Goal: Communication & Community: Ask a question

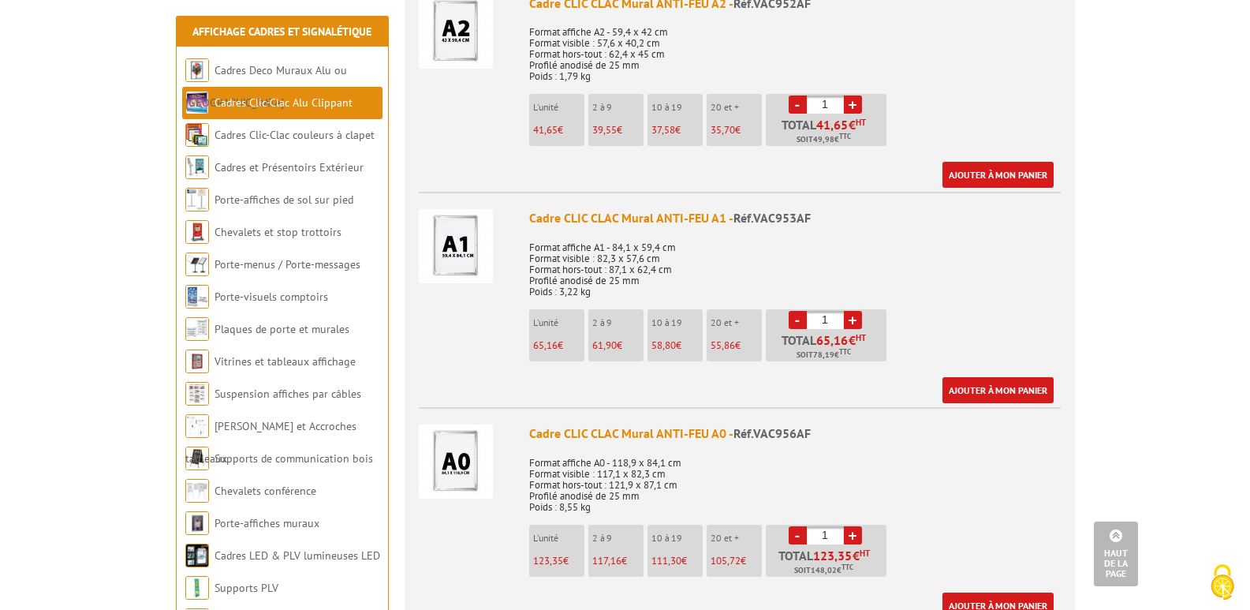
scroll to position [1183, 0]
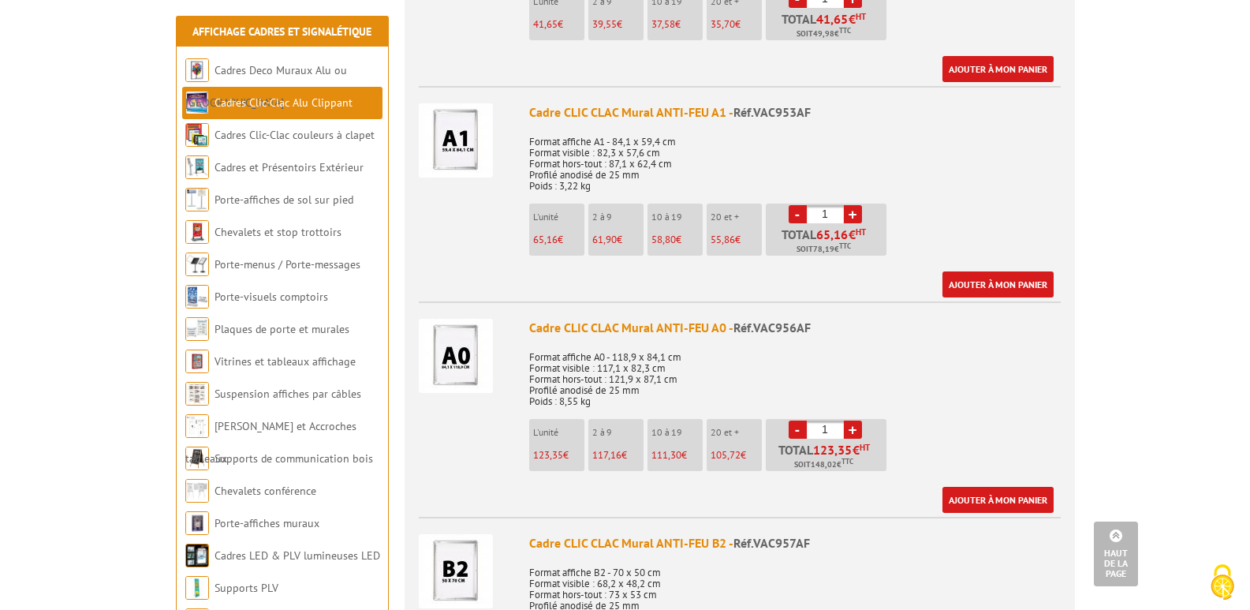
click at [857, 424] on link "+" at bounding box center [853, 429] width 18 height 18
type input "3"
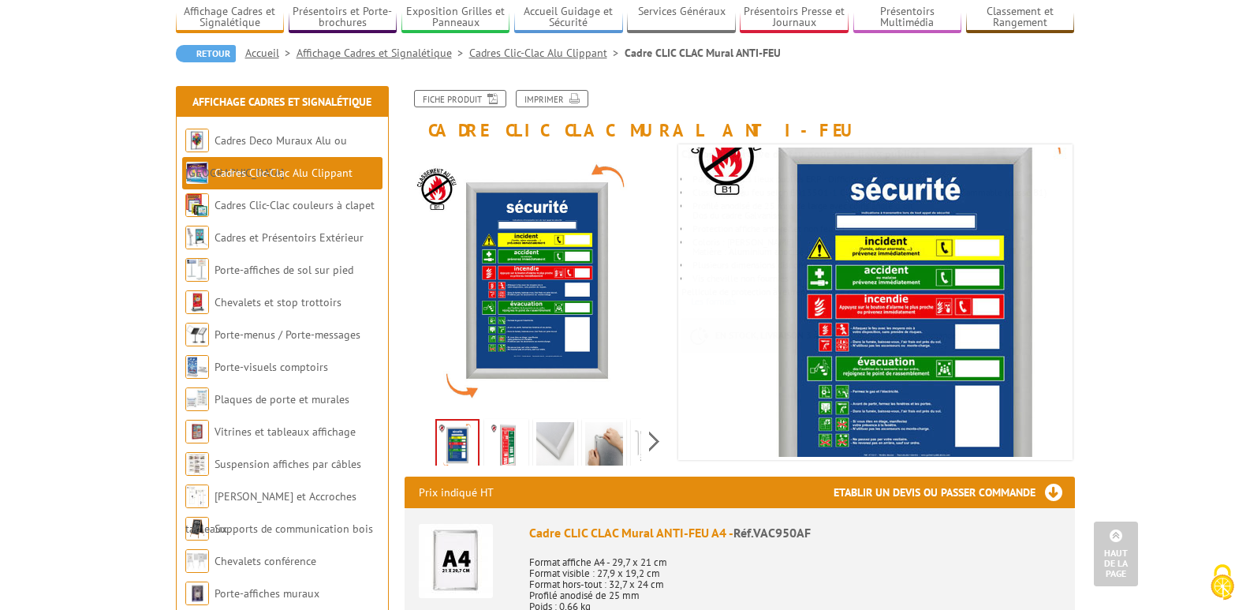
scroll to position [0, 0]
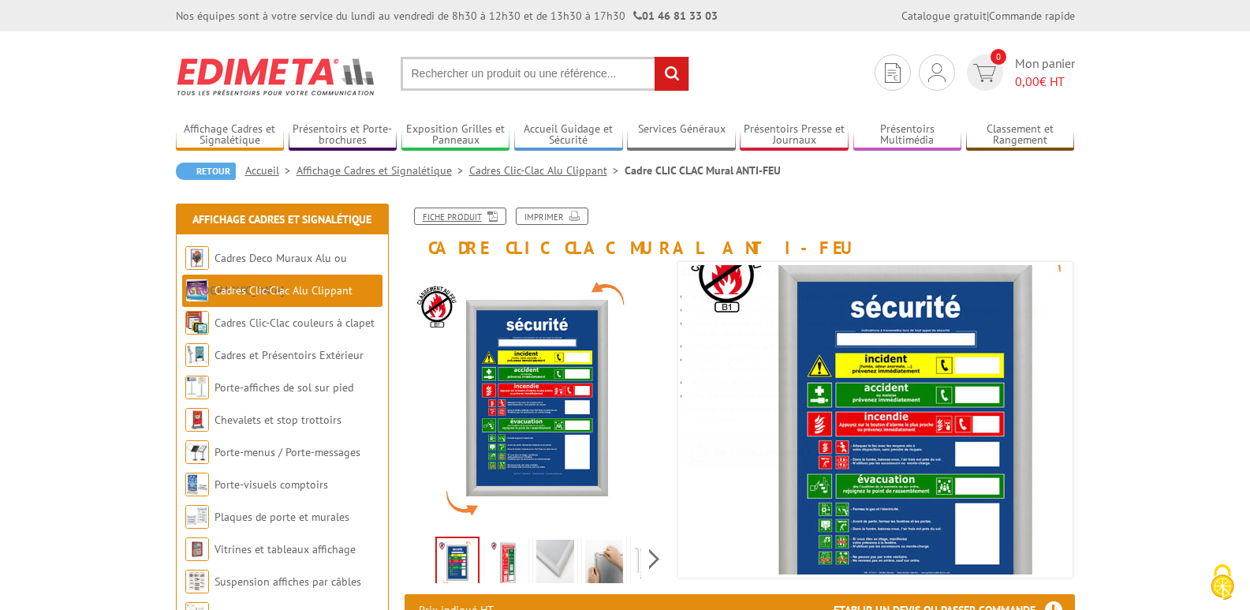
click at [491, 215] on icon at bounding box center [490, 214] width 16 height 13
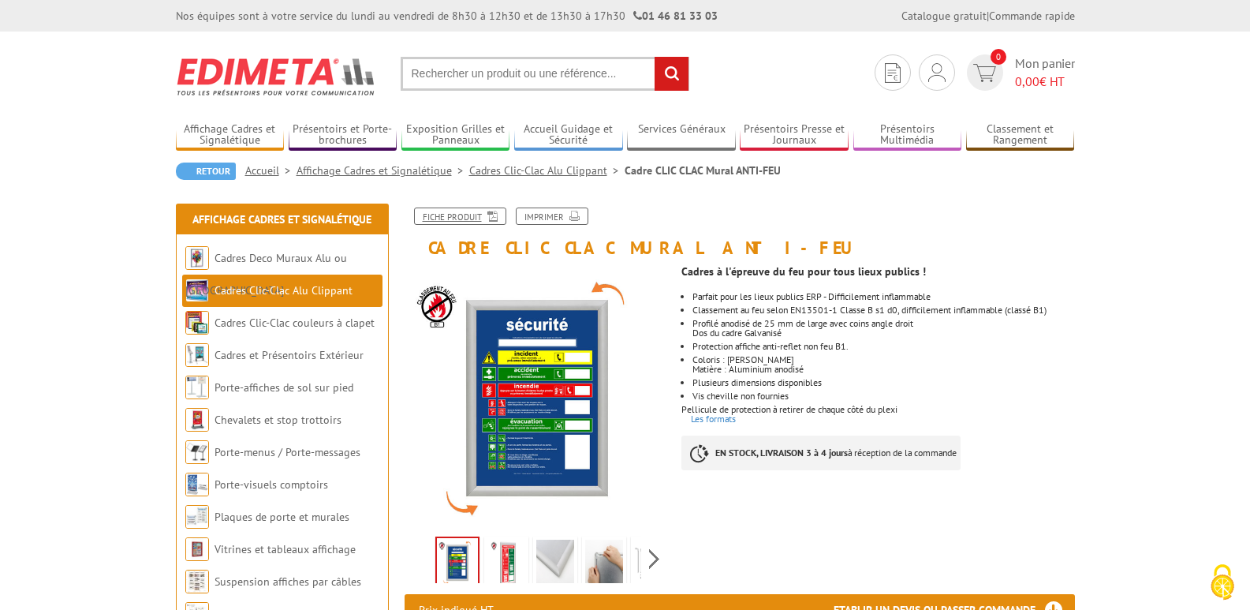
click at [470, 218] on link "Fiche produit" at bounding box center [460, 215] width 92 height 17
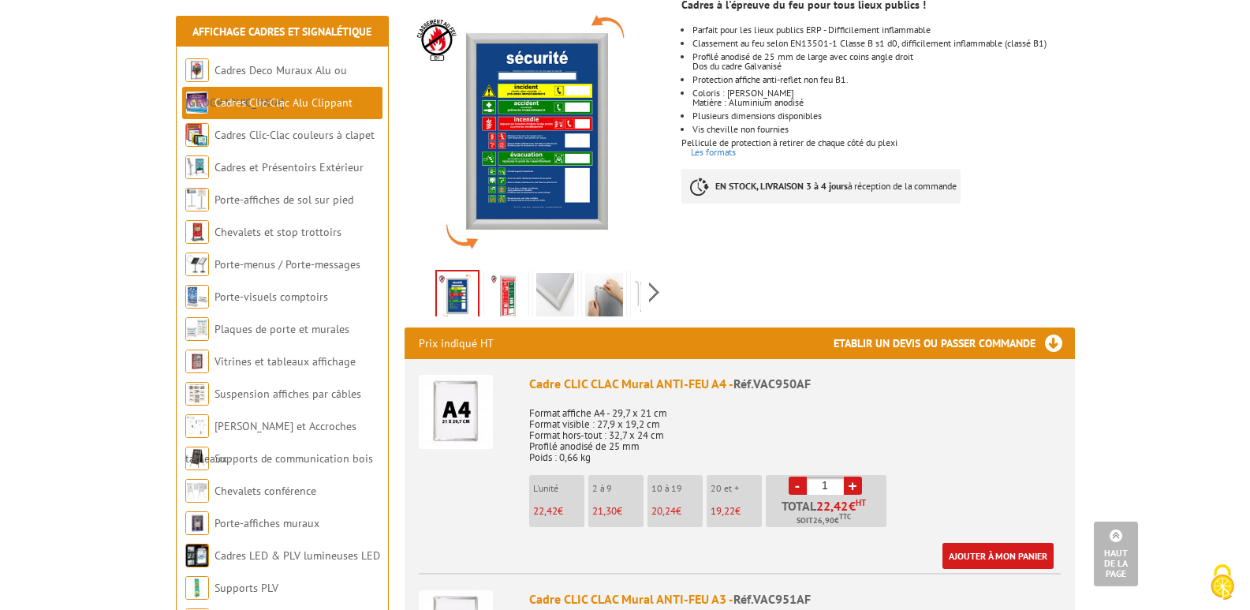
scroll to position [79, 0]
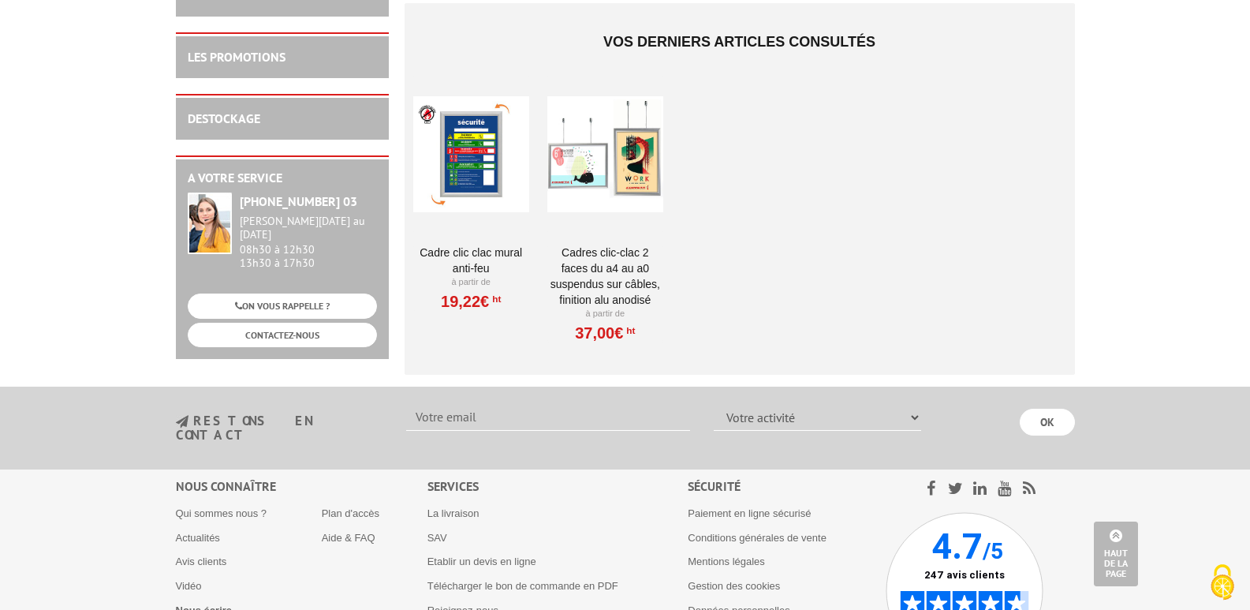
scroll to position [3549, 0]
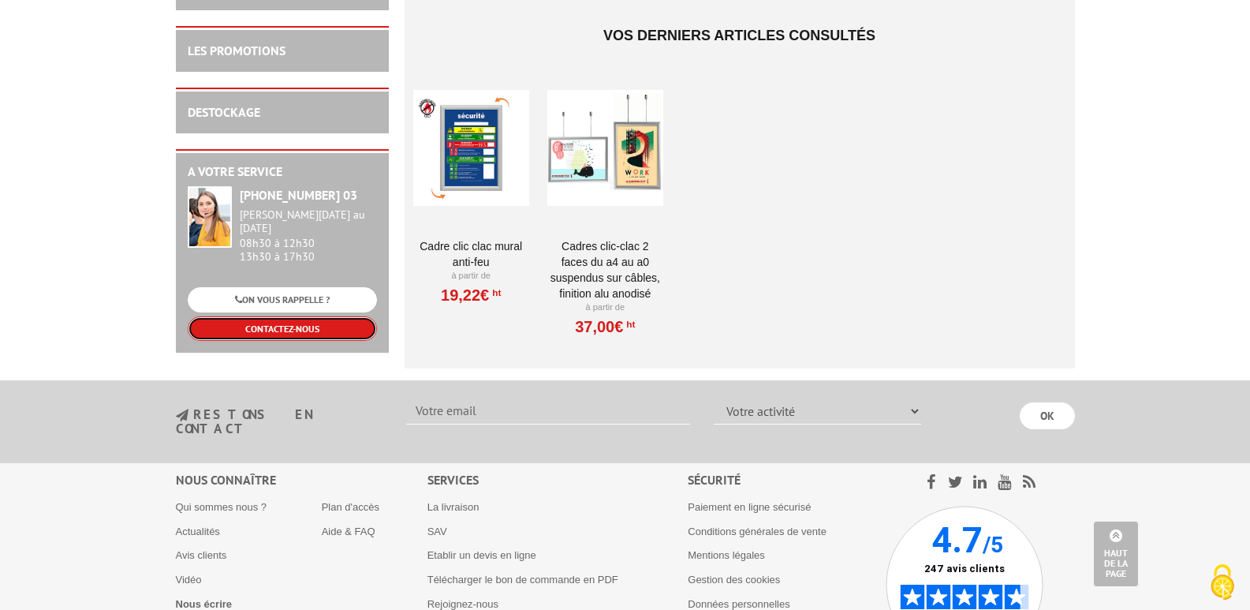
click at [318, 334] on link "CONTACTEZ-NOUS" at bounding box center [282, 328] width 189 height 24
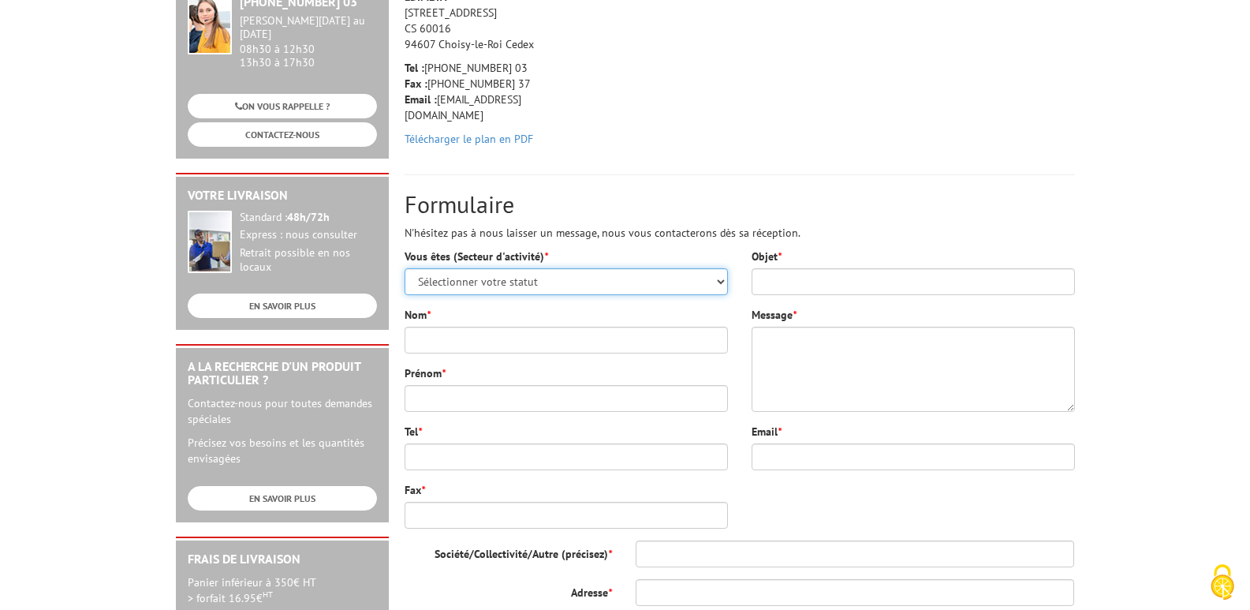
click at [465, 285] on select "Sélectionner votre statut Administrations et collectivités Magasins et commerce…" at bounding box center [566, 281] width 323 height 27
select select "876"
click at [405, 268] on select "Sélectionner votre statut Administrations et collectivités Magasins et commerce…" at bounding box center [566, 281] width 323 height 27
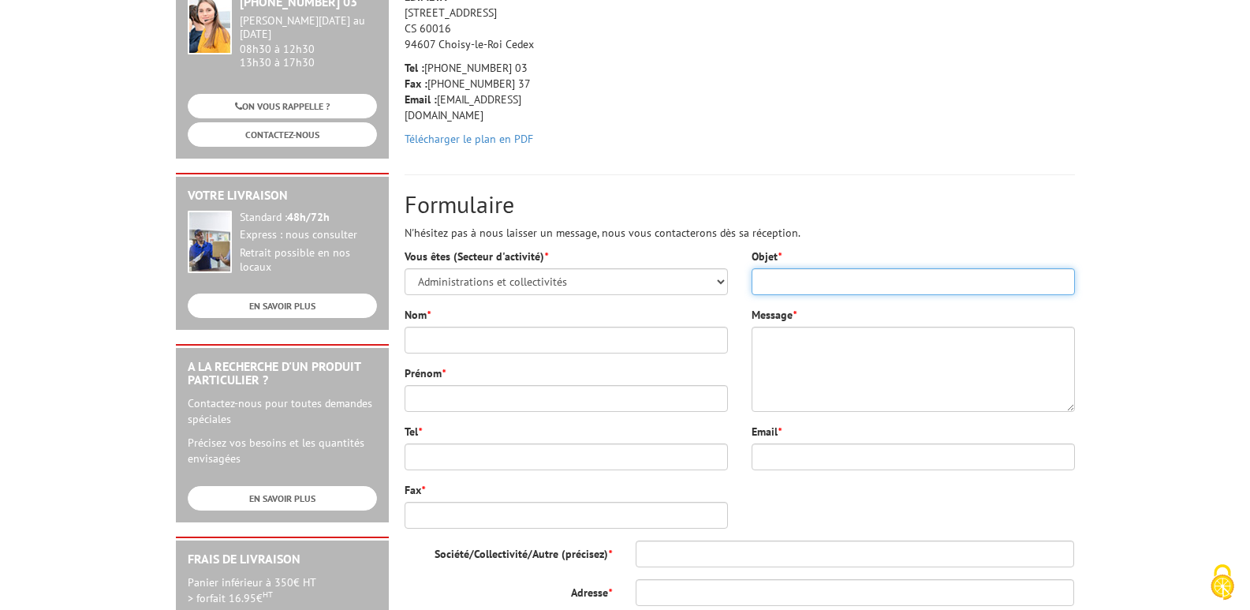
click at [826, 279] on input "Objet *" at bounding box center [913, 281] width 323 height 27
type input "Demande de procès verbal cadre clic clac anti feu"
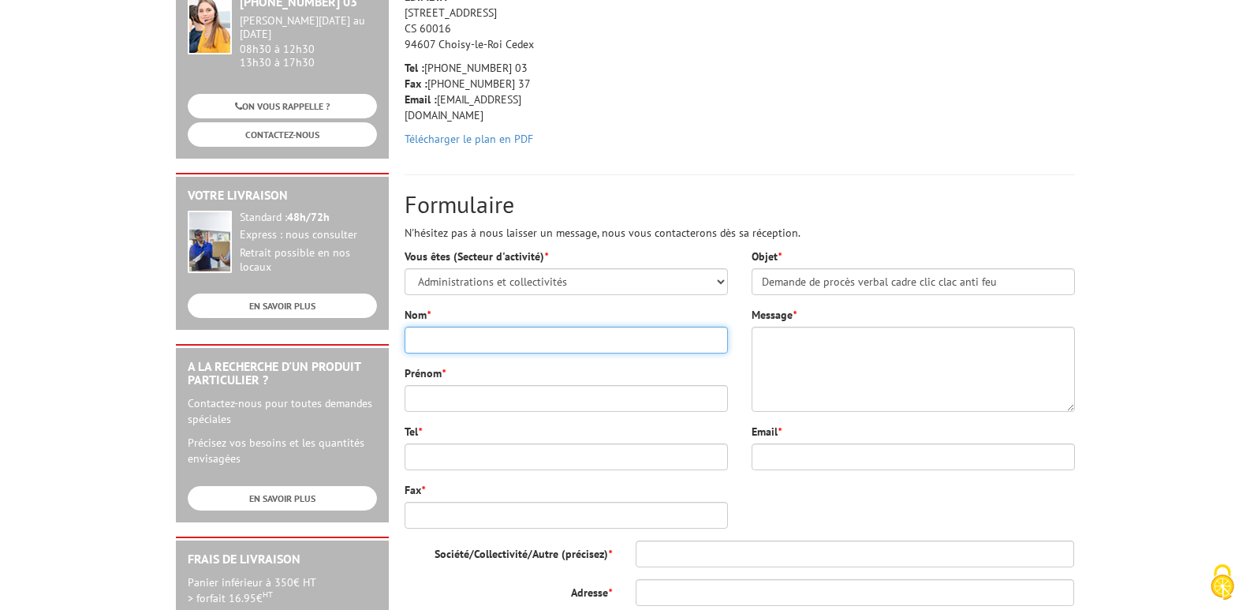
click at [503, 340] on input "Nom *" at bounding box center [566, 339] width 323 height 27
type input "p"
type input "Petit-Pierre"
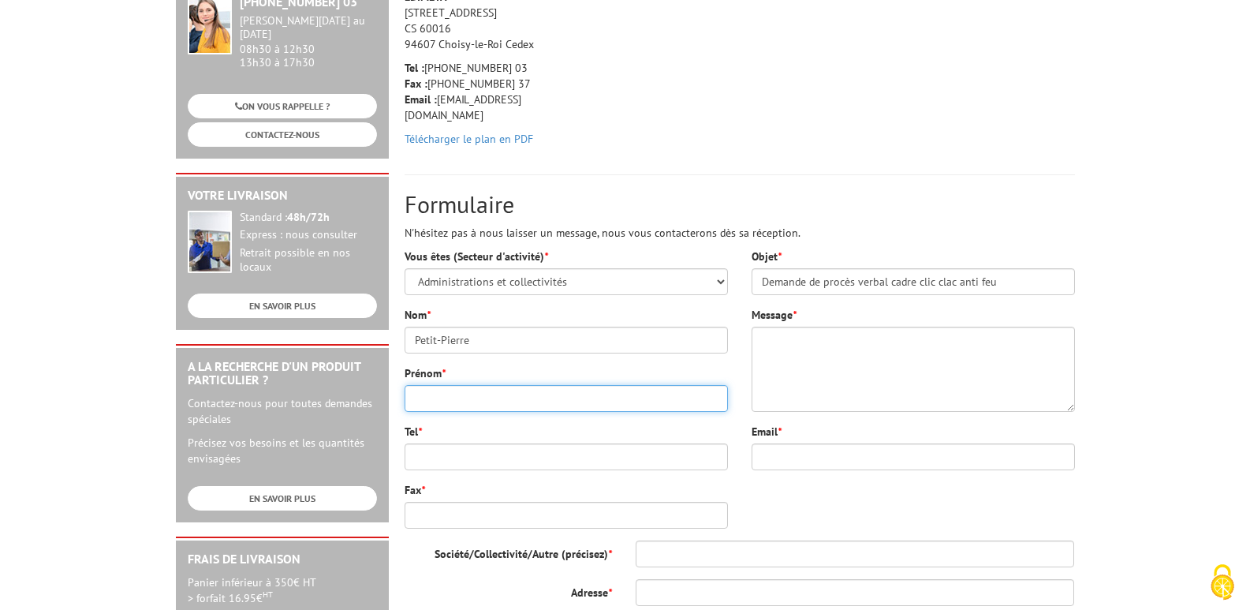
click at [494, 397] on input "Prénom *" at bounding box center [566, 398] width 323 height 27
type input "[PERSON_NAME]"
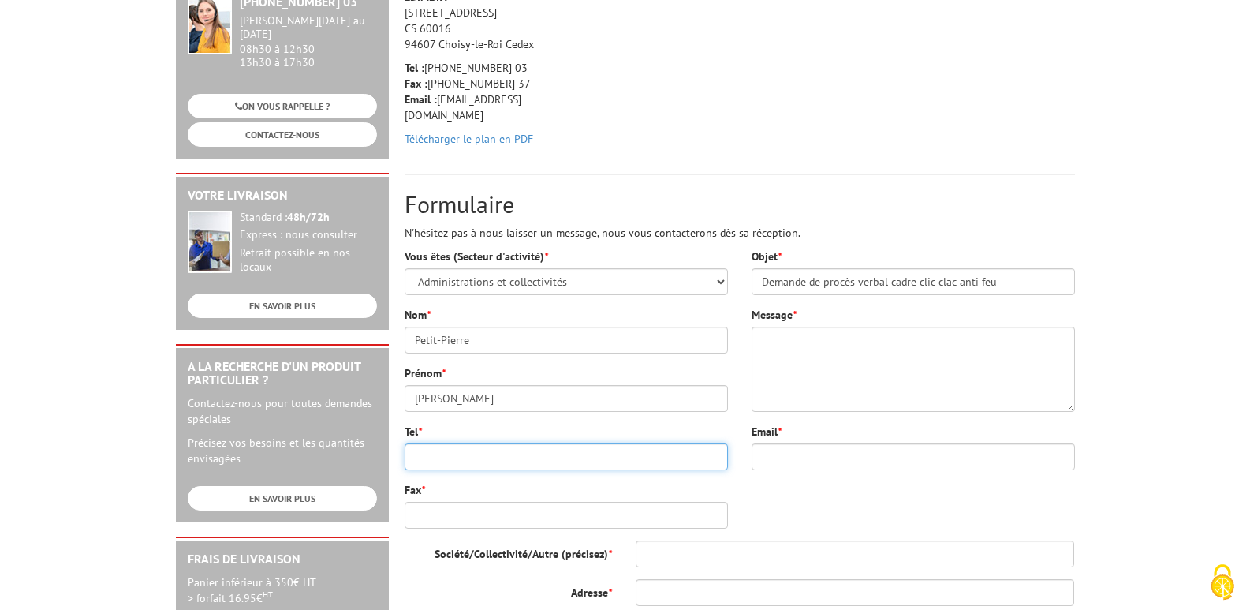
click at [488, 459] on input "Tel *" at bounding box center [566, 456] width 323 height 27
type input "0788384592"
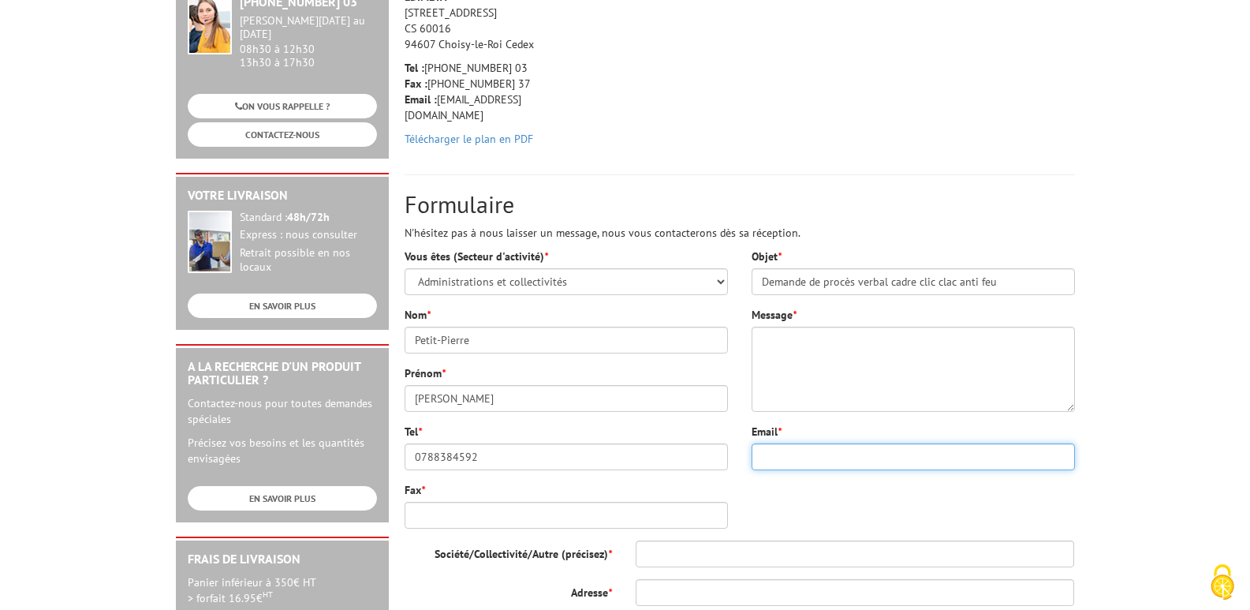
click at [799, 462] on input "Email *" at bounding box center [913, 456] width 323 height 27
type input "[EMAIL_ADDRESS][DOMAIN_NAME]"
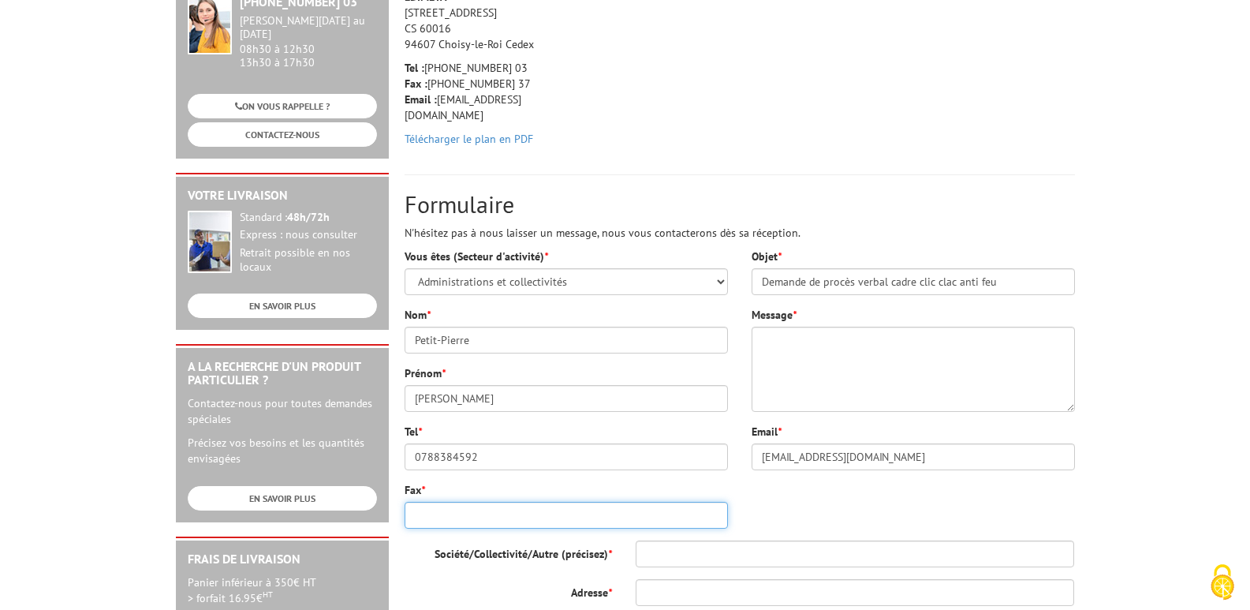
click at [562, 514] on input "Fax *" at bounding box center [566, 515] width 323 height 27
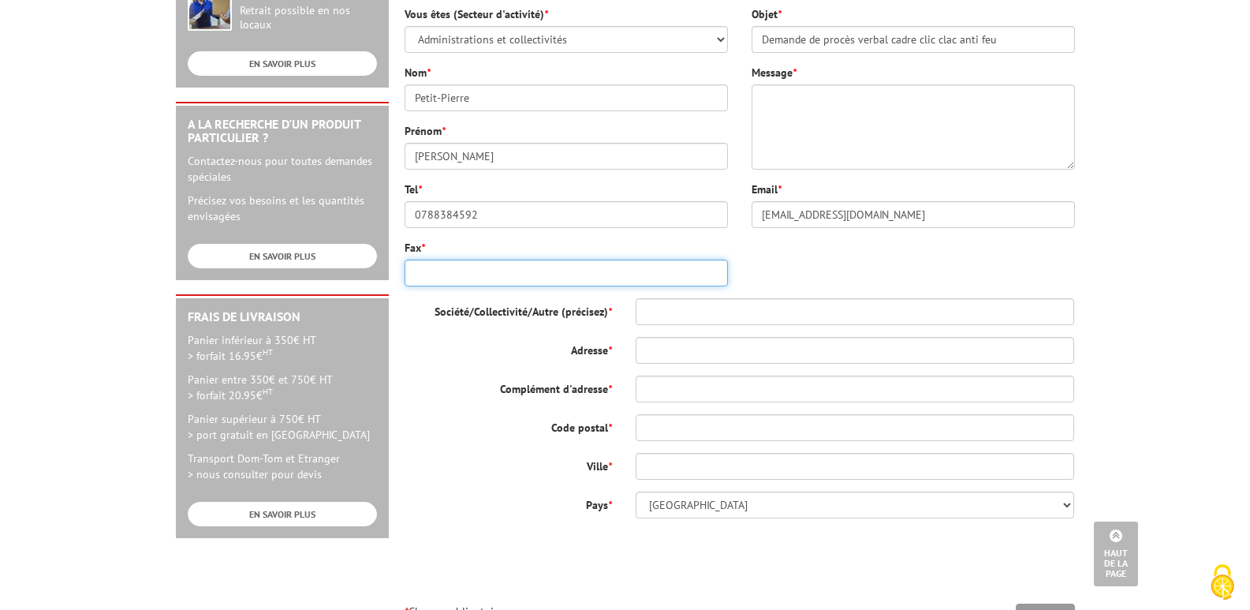
scroll to position [473, 0]
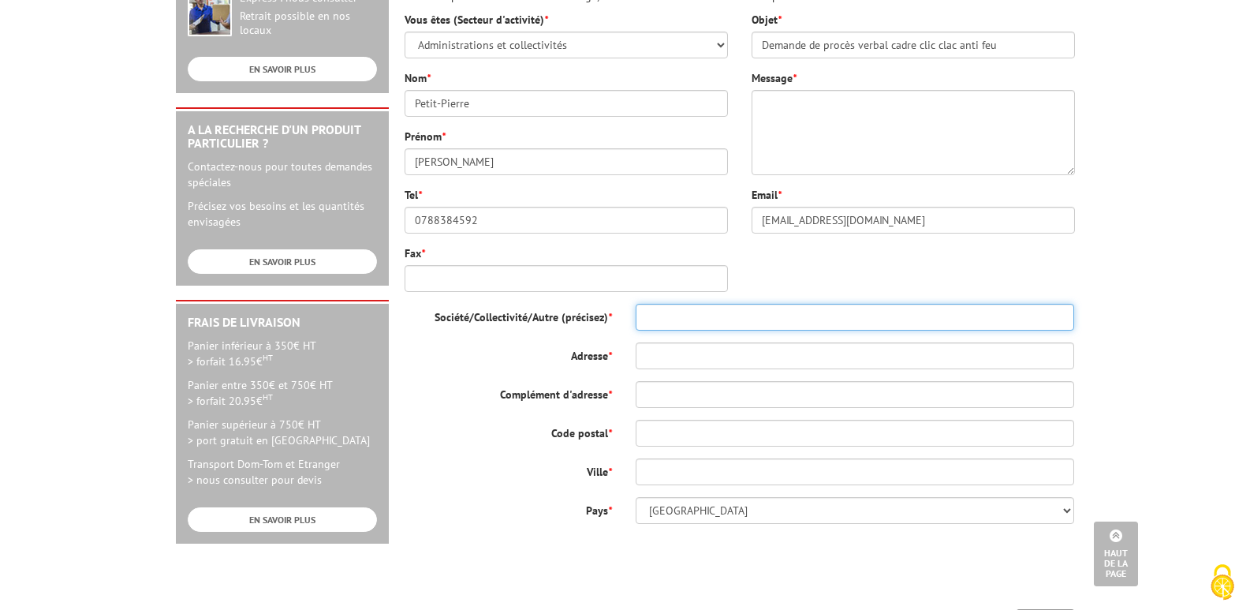
click at [708, 316] on input "Société/Collectivité/Autre (précisez) *" at bounding box center [855, 317] width 439 height 27
type input "Centre Hospitalier Guéret"
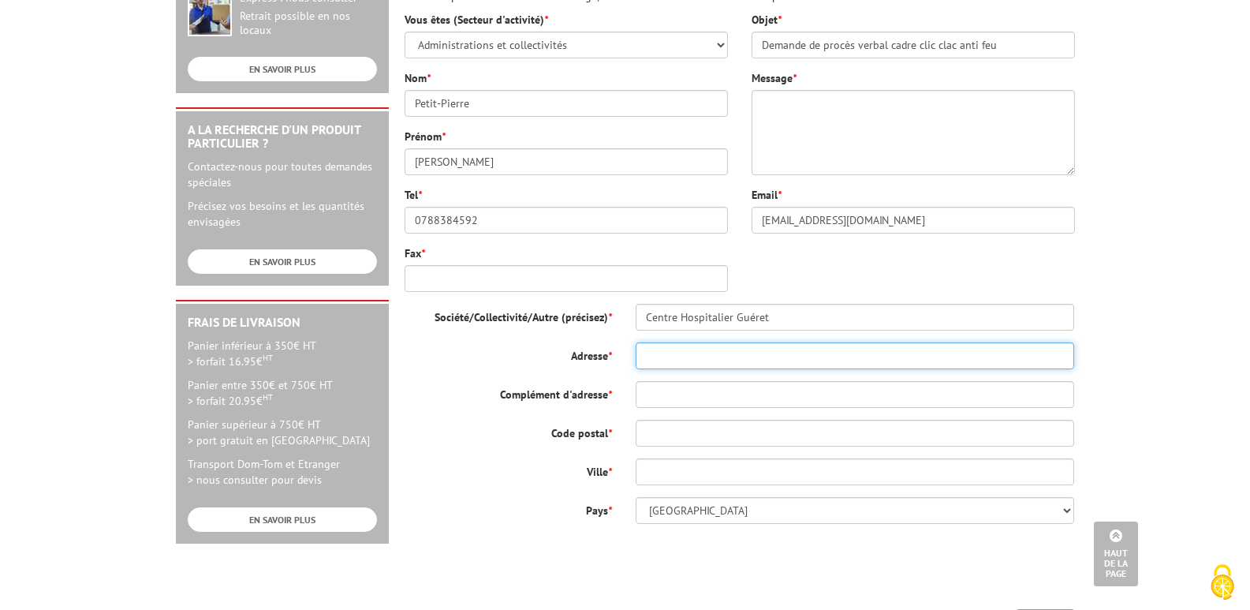
click at [706, 360] on input "Adresse *" at bounding box center [855, 355] width 439 height 27
type input "avenue de la sénatorerie"
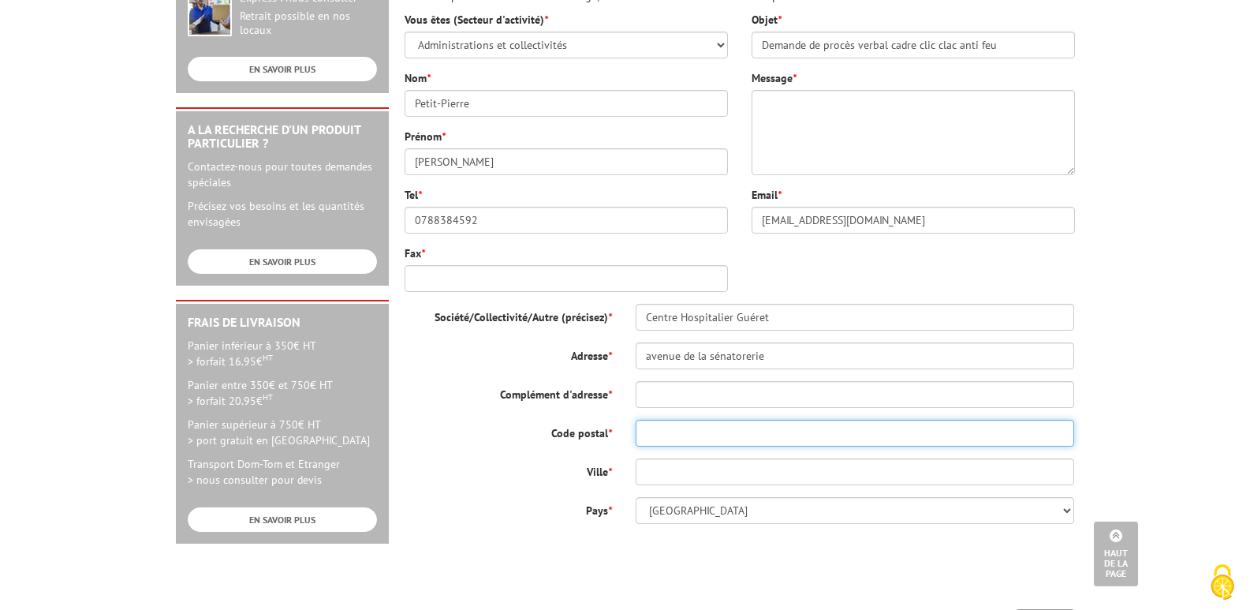
click at [678, 435] on input "Code postal *" at bounding box center [855, 433] width 439 height 27
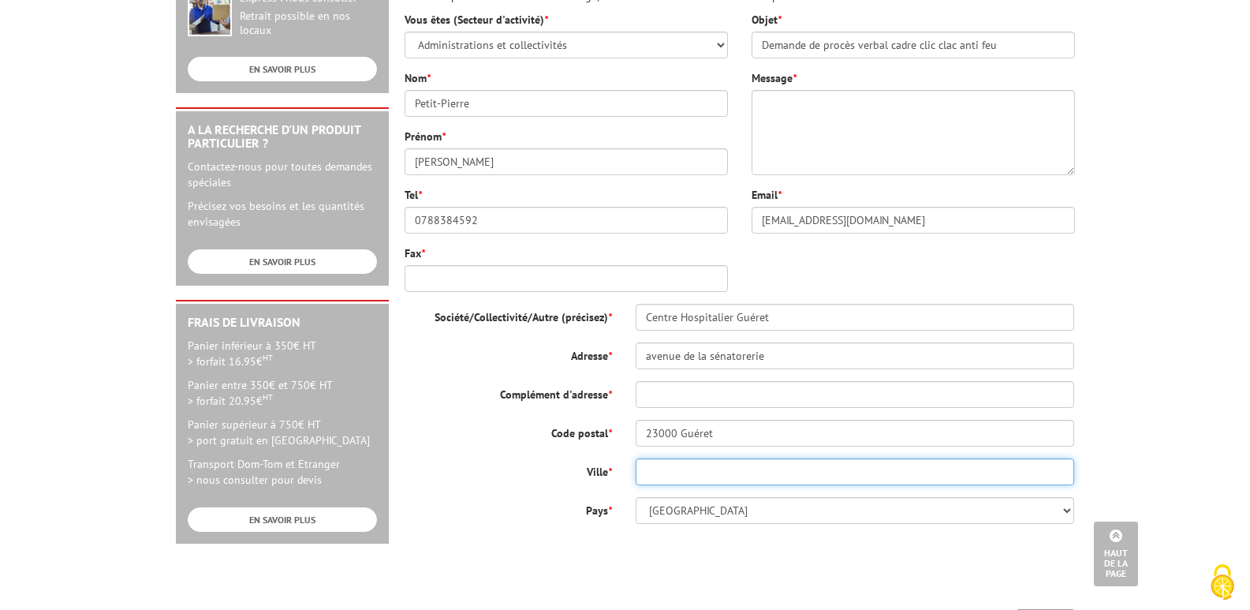
click at [682, 474] on input "Ville *" at bounding box center [855, 471] width 439 height 27
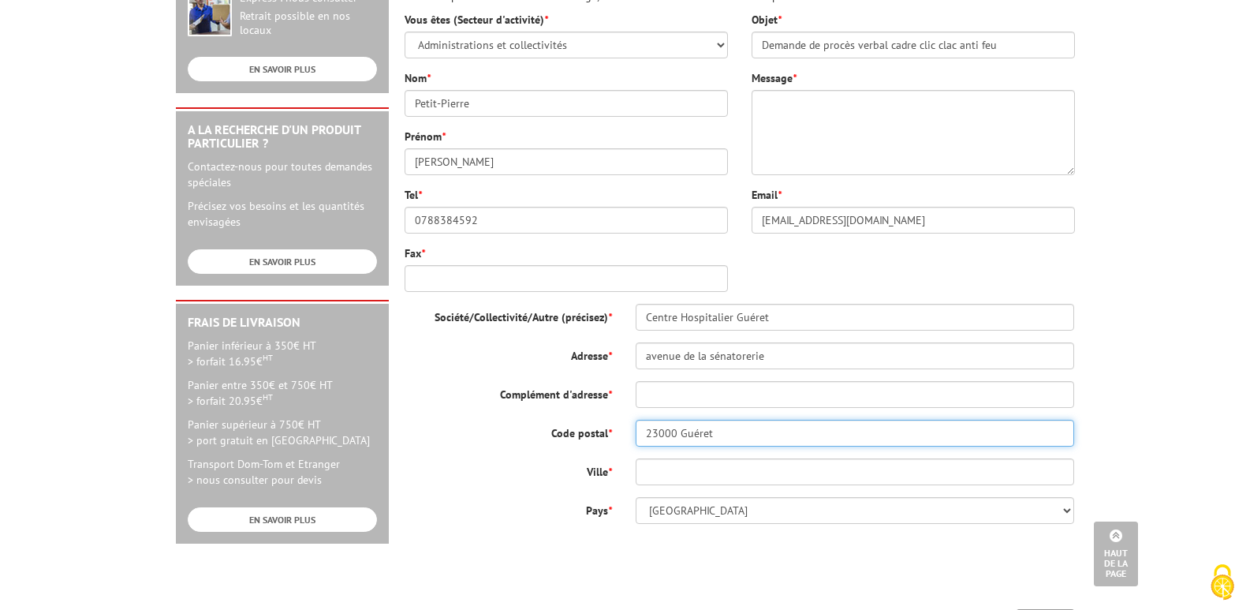
click at [729, 426] on input "23000 Guéret" at bounding box center [855, 433] width 439 height 27
type input "23000"
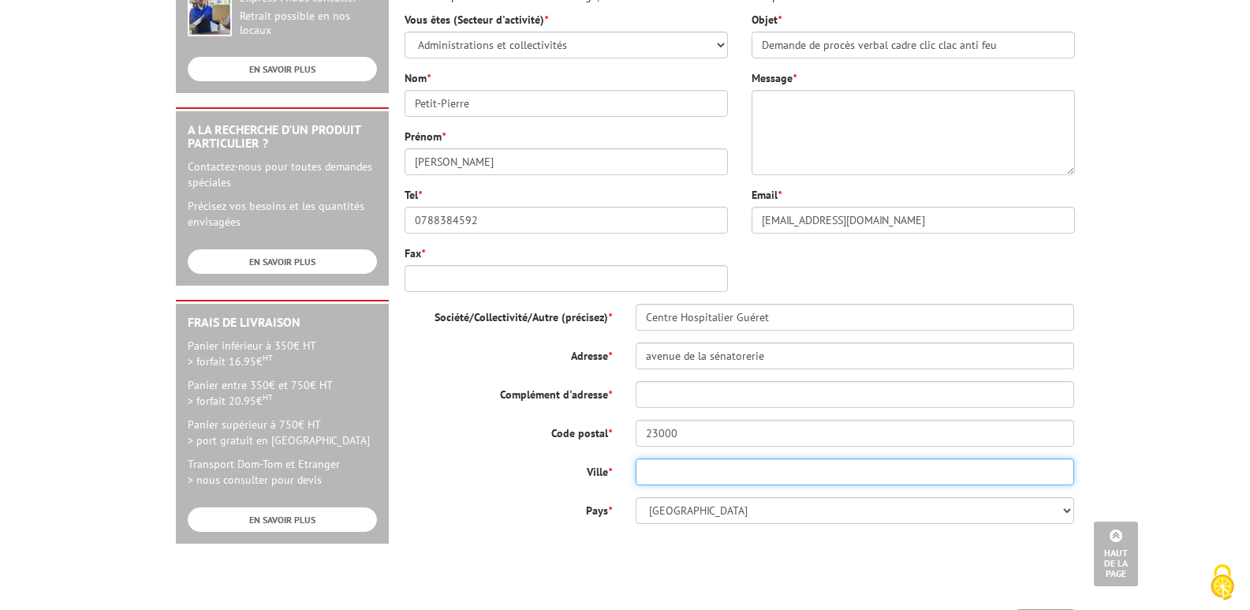
click at [713, 471] on input "Ville *" at bounding box center [855, 471] width 439 height 27
type input "Guéret"
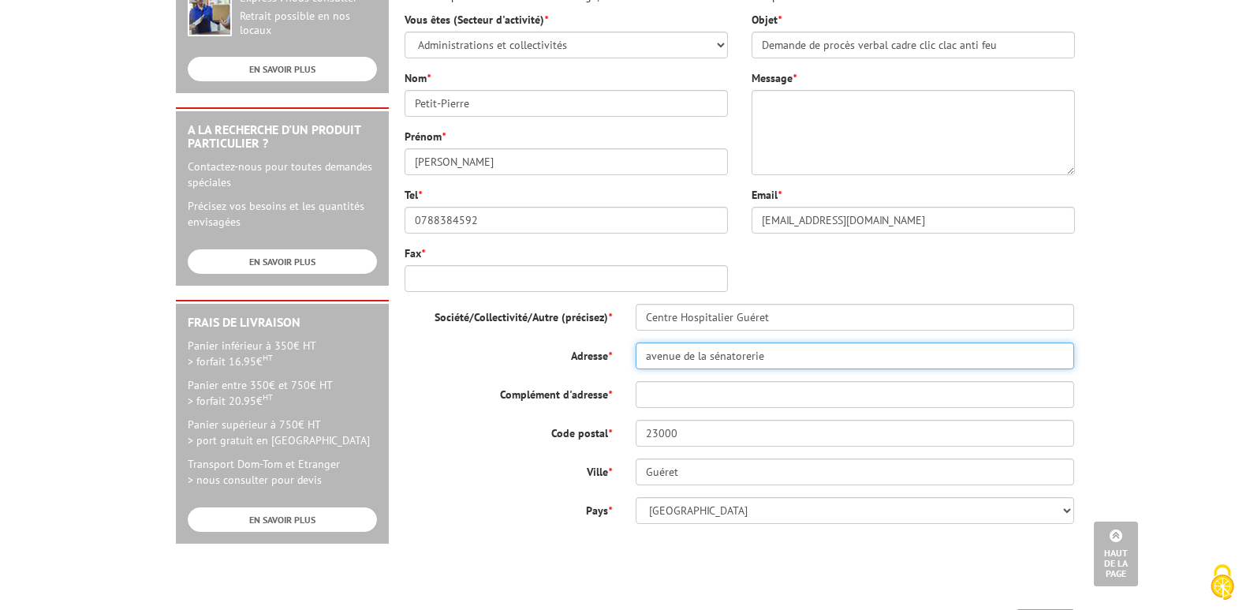
click at [650, 351] on input "avenue de la sénatorerie" at bounding box center [855, 355] width 439 height 27
type input "[STREET_ADDRESS]"
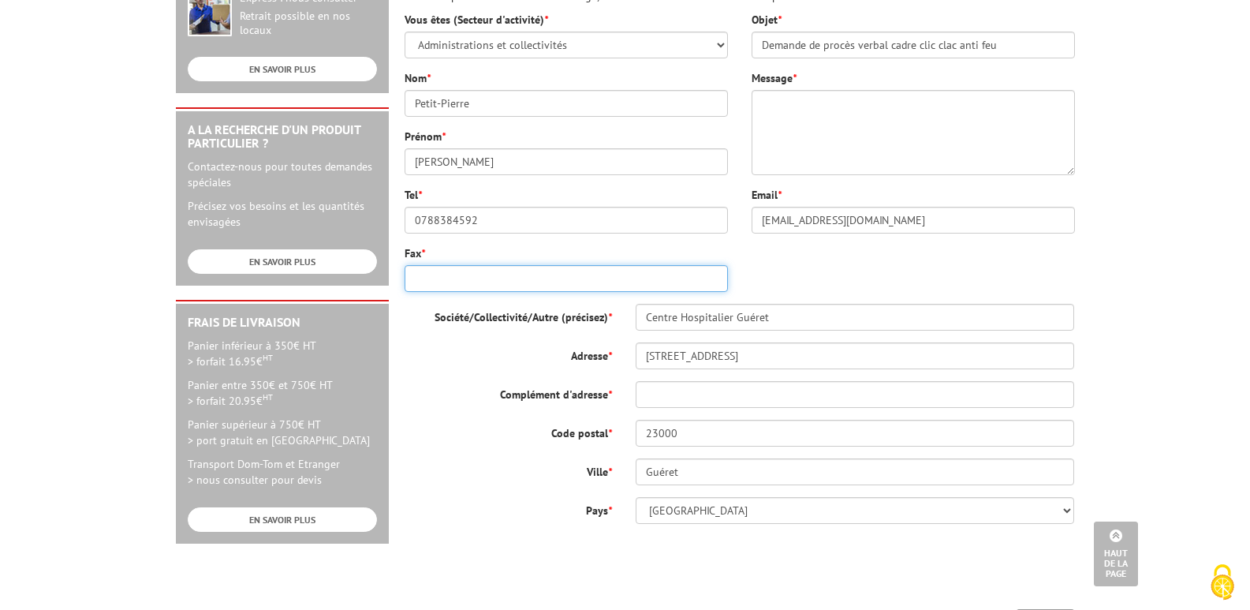
click at [481, 286] on input "Fax *" at bounding box center [566, 278] width 323 height 27
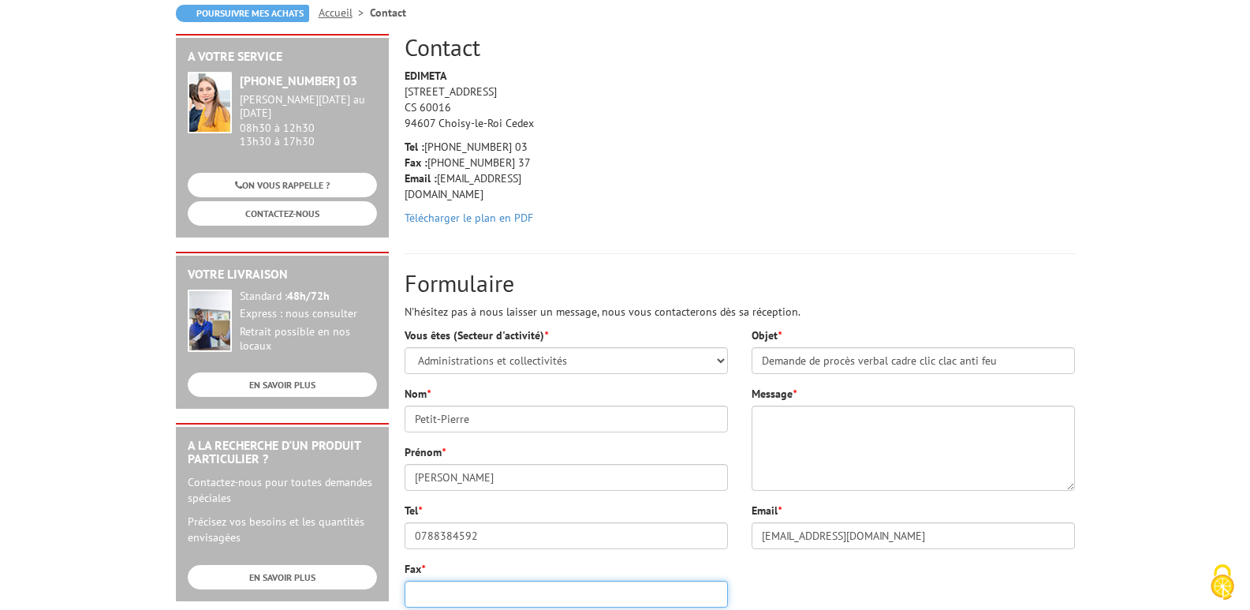
scroll to position [237, 0]
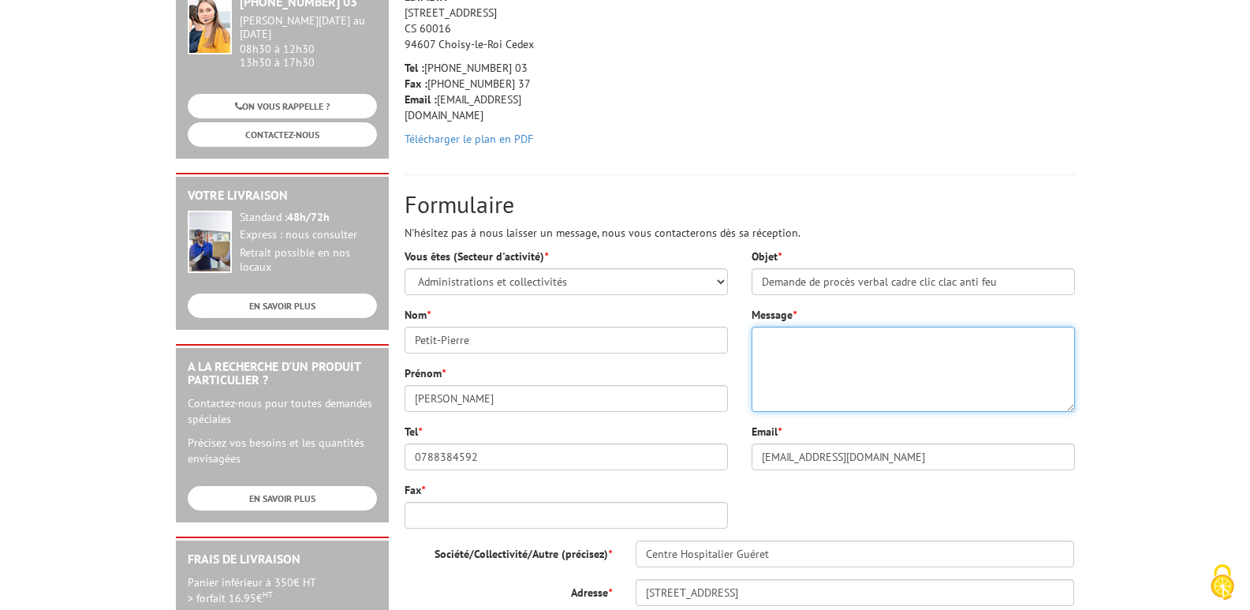
click at [804, 350] on textarea "Message *" at bounding box center [913, 368] width 323 height 85
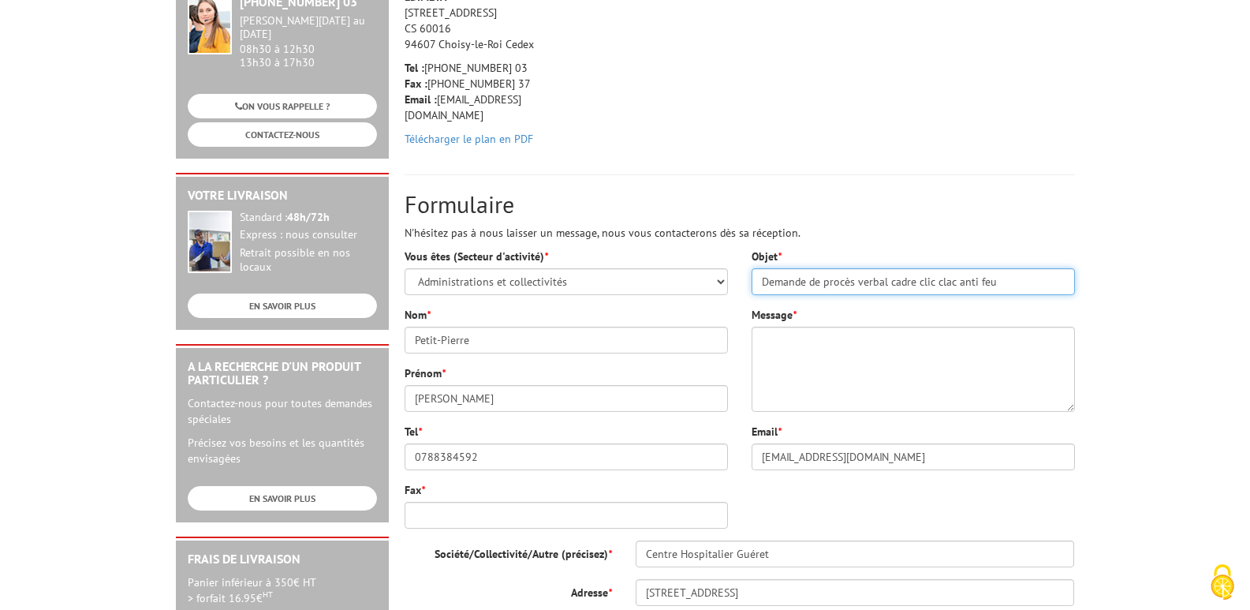
click at [763, 282] on input "Demande de procès verbal cadre clic clac anti feu" at bounding box center [913, 281] width 323 height 27
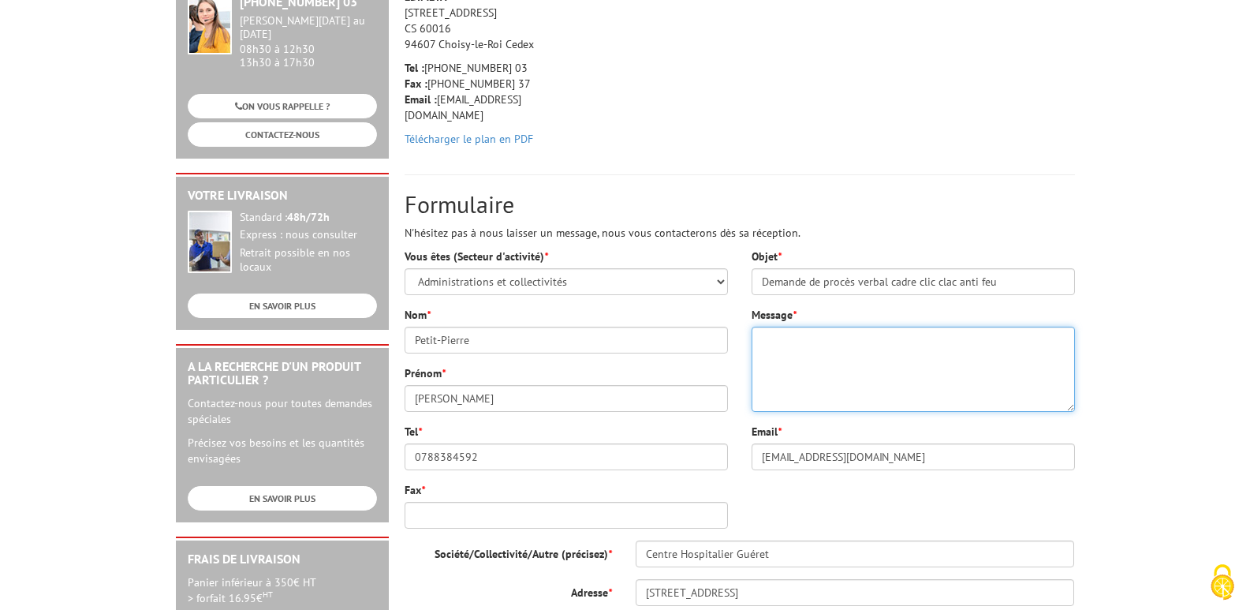
click at [778, 345] on textarea "Message *" at bounding box center [913, 368] width 323 height 85
click at [1021, 339] on textarea "Bonjour, serait-il possible d'avoir le procès verbal des cdres clic clac ingnif…" at bounding box center [913, 368] width 323 height 85
click at [847, 363] on textarea "Bonjour, serait-il possible d'avoir le procès verbal des cadres clic clac ingni…" at bounding box center [913, 368] width 323 height 85
click at [786, 376] on textarea "Bonjour, serait-il possible d'avoir le procès verbal des cadres clic clac ignif…" at bounding box center [913, 368] width 323 height 85
click at [770, 382] on textarea "Bonjour, serait-il possible d'avoir le procès verbal des cadres clic clac ignif…" at bounding box center [913, 368] width 323 height 85
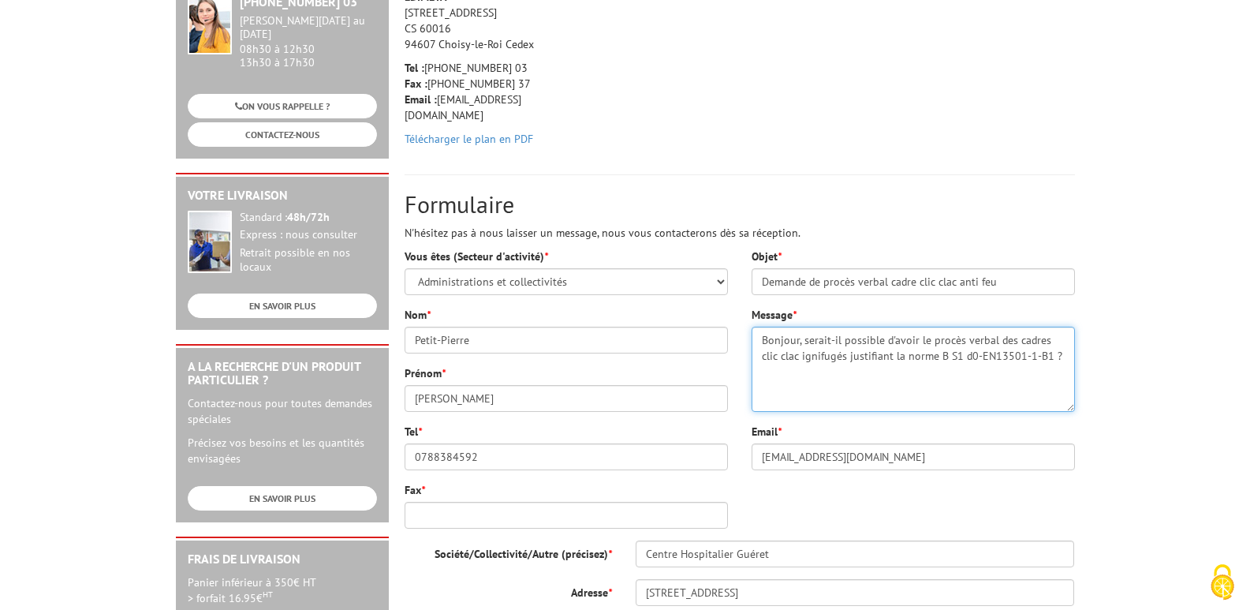
click at [1047, 363] on textarea "Bonjour, serait-il possible d'avoir le procès verbal des cadres clic clac ignif…" at bounding box center [913, 368] width 323 height 85
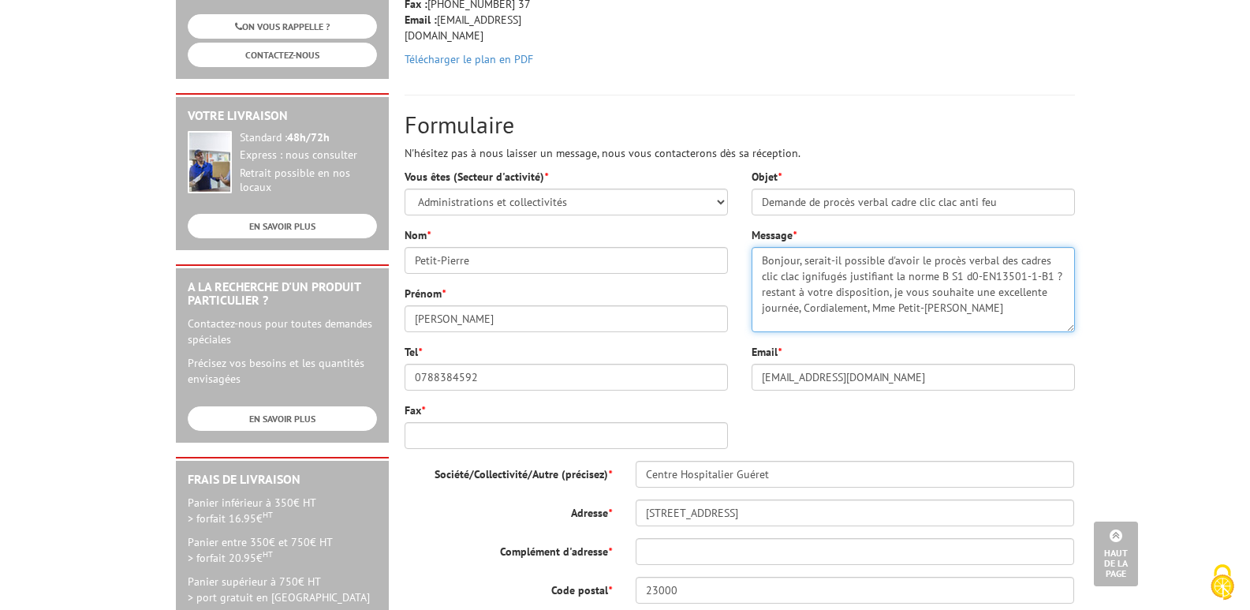
scroll to position [315, 0]
click at [765, 289] on textarea "Bonjour, serait-il possible d'avoir le procès verbal des cadres clic clac ignif…" at bounding box center [913, 290] width 323 height 85
type textarea "Bonjour, serait-il possible d'avoir le procès verbal des cadres clic clac ignif…"
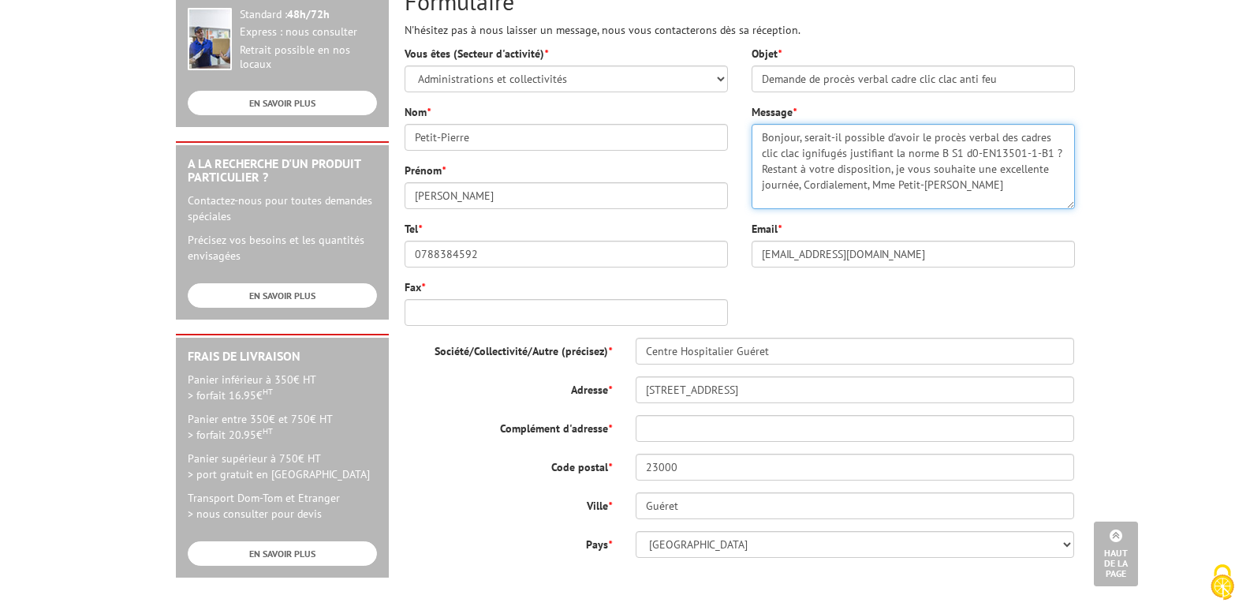
scroll to position [394, 0]
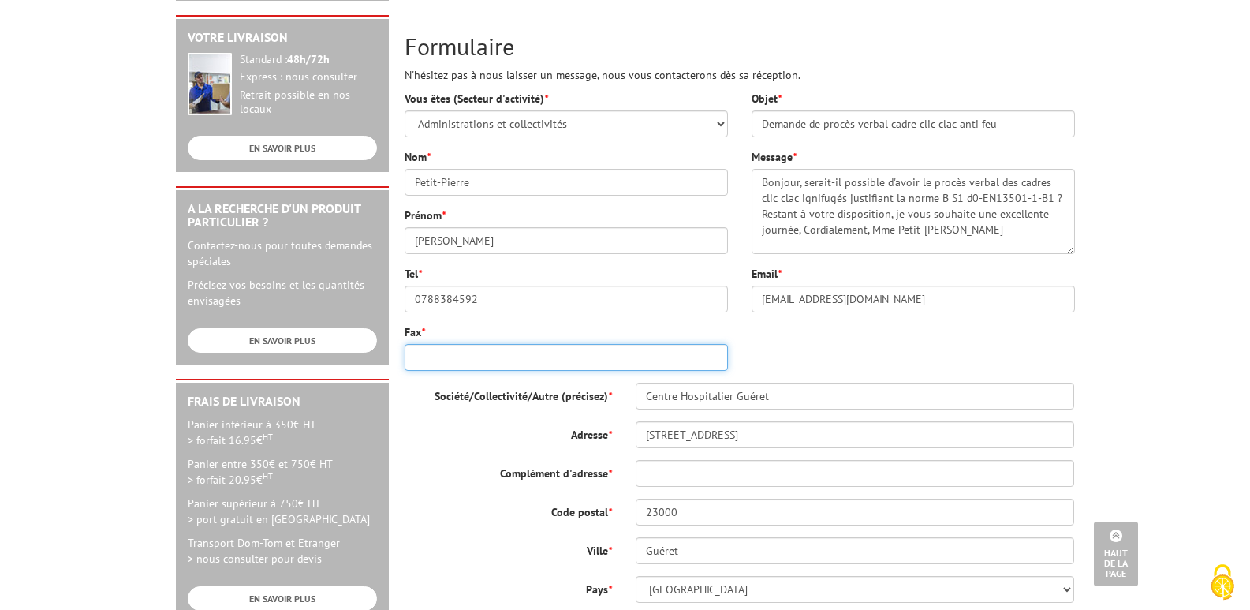
click at [473, 356] on input "Fax *" at bounding box center [566, 357] width 323 height 27
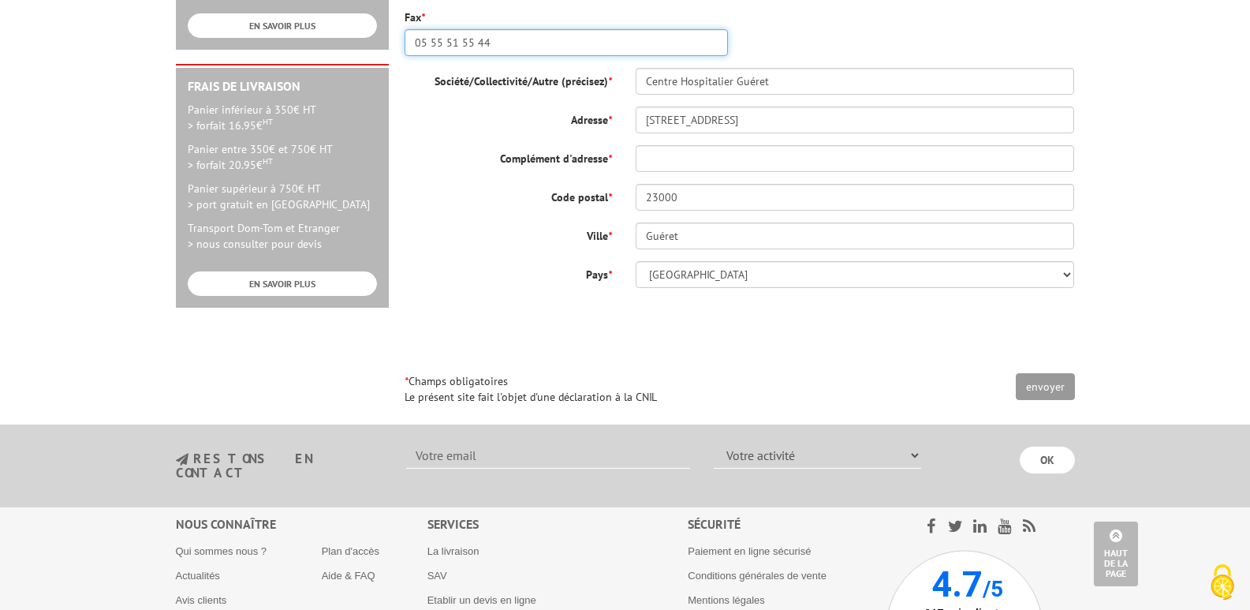
scroll to position [710, 0]
type input "05 55 51 55 44"
click at [1045, 390] on input "envoyer" at bounding box center [1045, 385] width 59 height 27
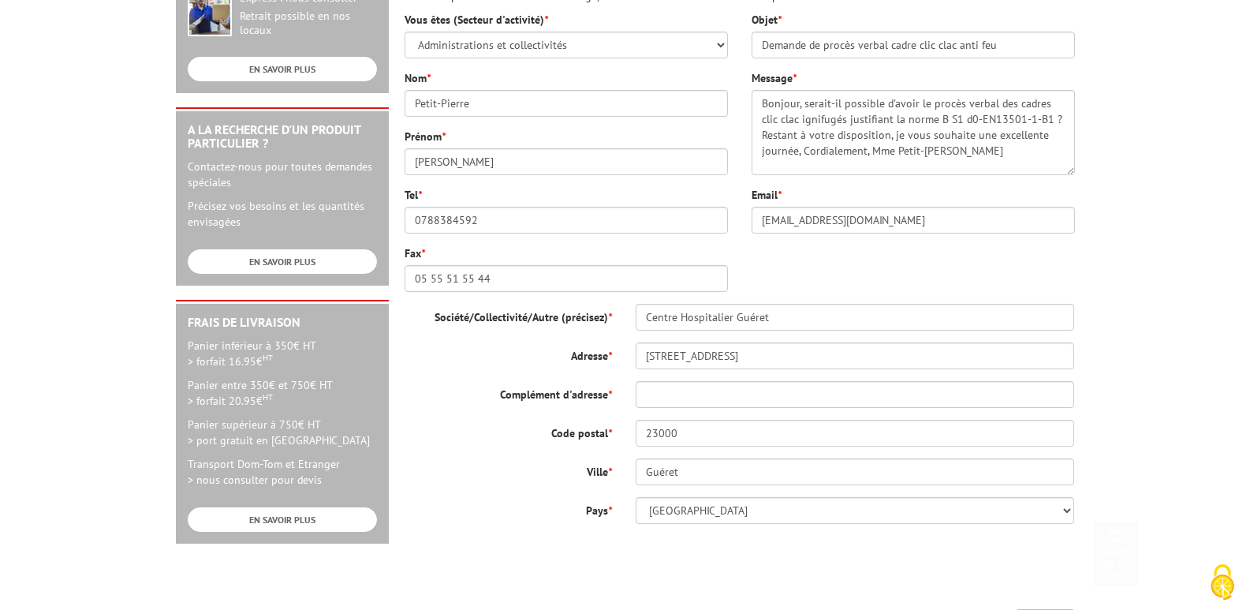
scroll to position [631, 0]
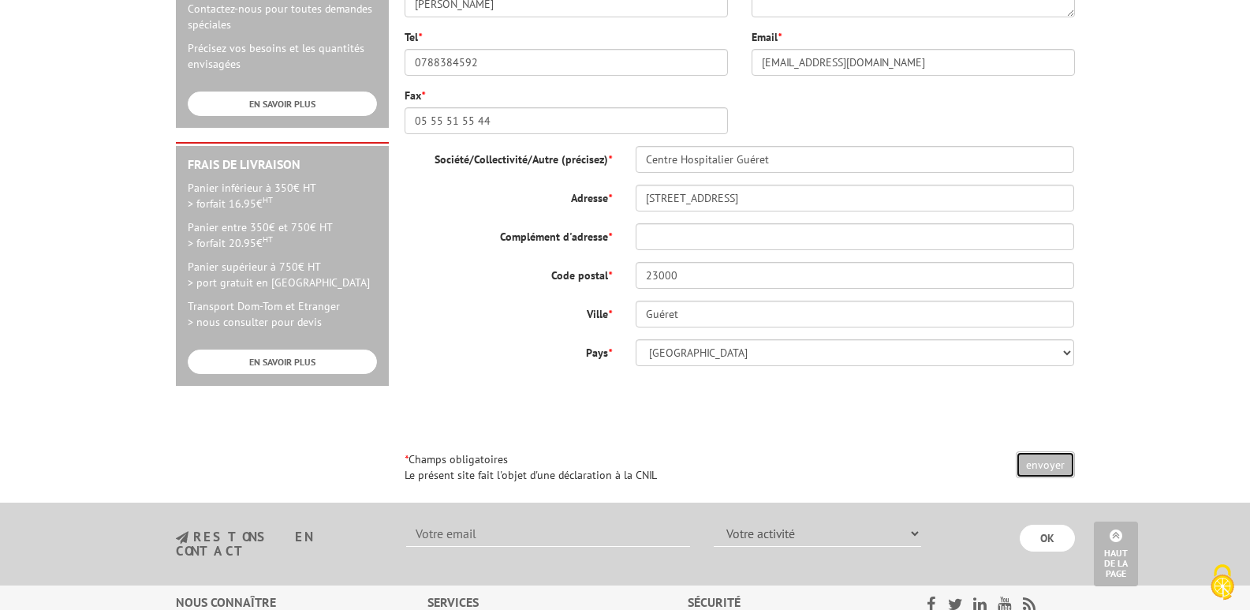
click at [1054, 458] on input "envoyer" at bounding box center [1045, 464] width 59 height 27
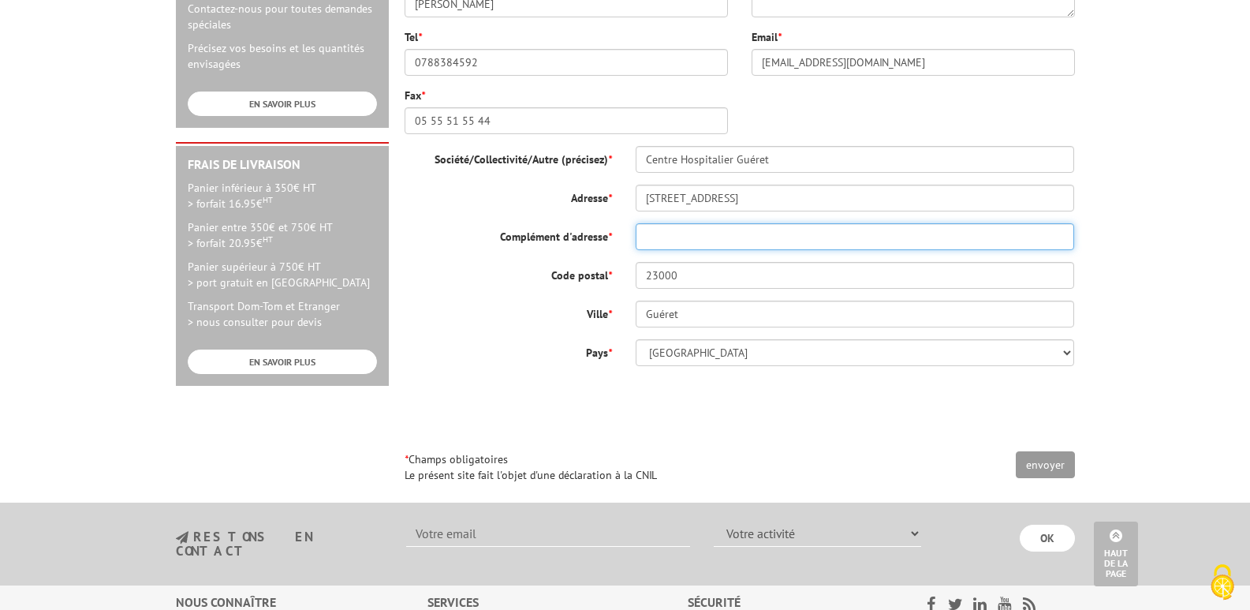
click at [678, 242] on input "Complément d'adresse *" at bounding box center [855, 236] width 439 height 27
type input "0"
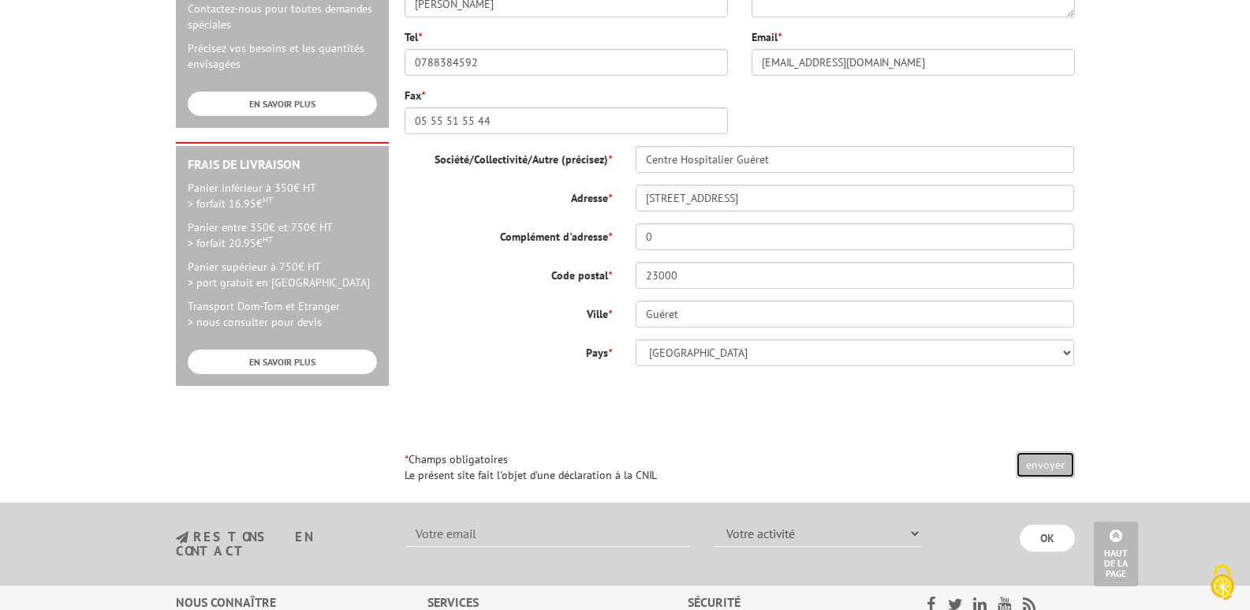
click at [1052, 468] on input "envoyer" at bounding box center [1045, 464] width 59 height 27
